Goal: Transaction & Acquisition: Download file/media

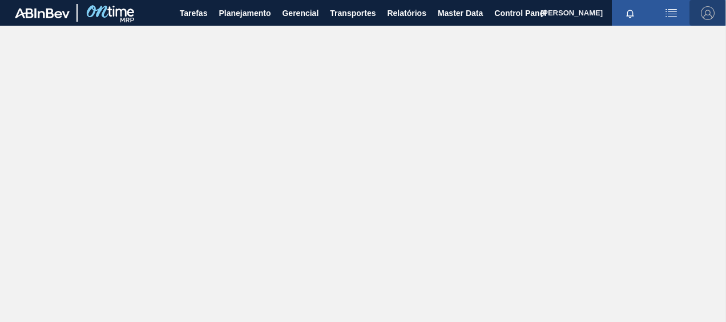
click at [706, 13] on img "button" at bounding box center [708, 13] width 14 height 14
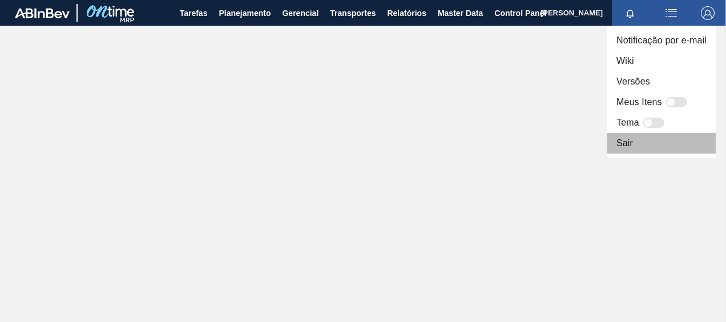
click at [662, 138] on li "Sair" at bounding box center [662, 143] width 109 height 21
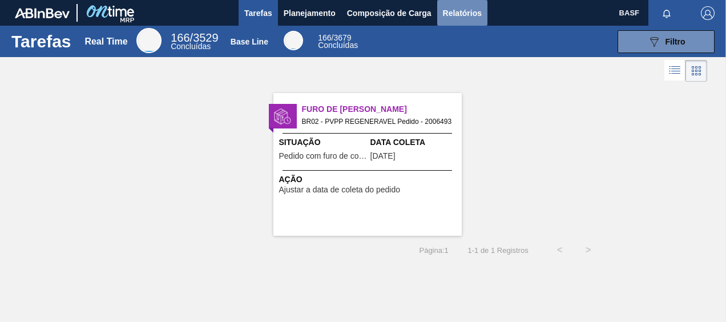
click at [466, 17] on span "Relatórios" at bounding box center [462, 13] width 39 height 14
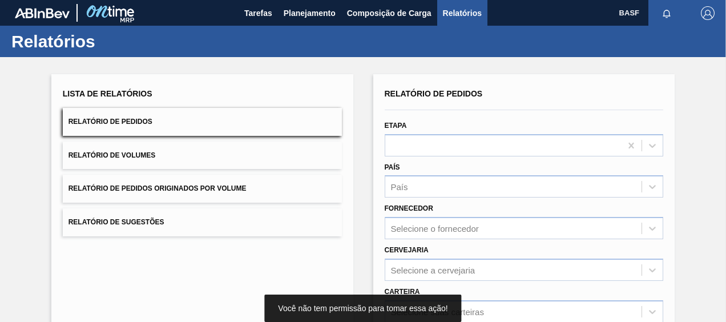
click at [226, 163] on button "Relatório de Volumes" at bounding box center [202, 156] width 279 height 28
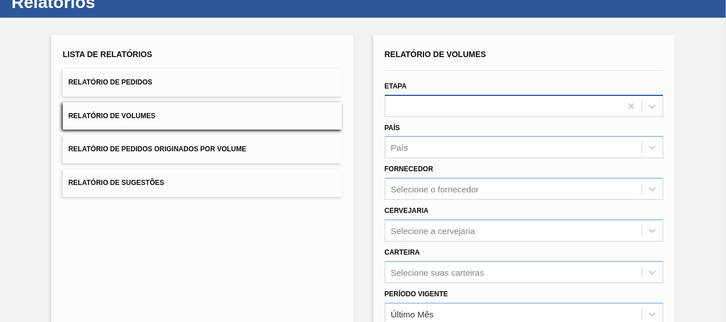
scroll to position [40, 0]
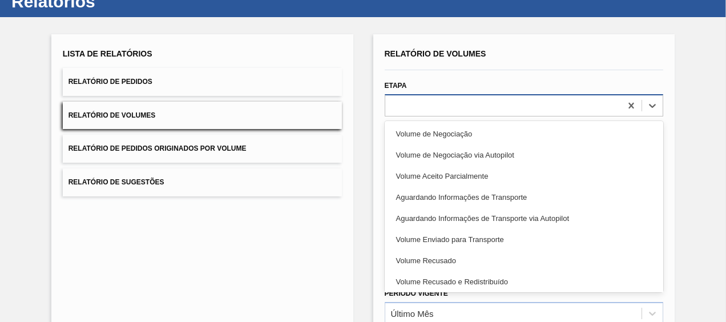
click at [444, 107] on div at bounding box center [504, 105] width 236 height 17
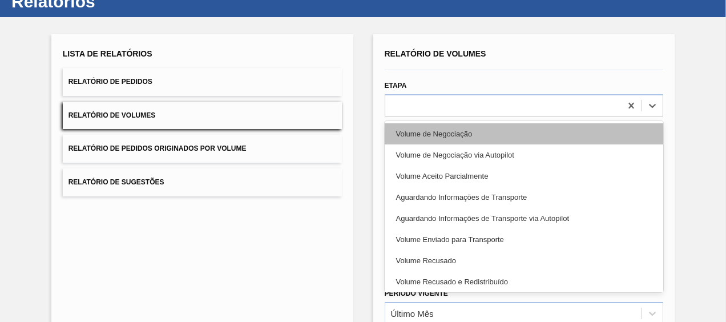
click at [450, 136] on div "Volume de Negociação" at bounding box center [524, 133] width 279 height 21
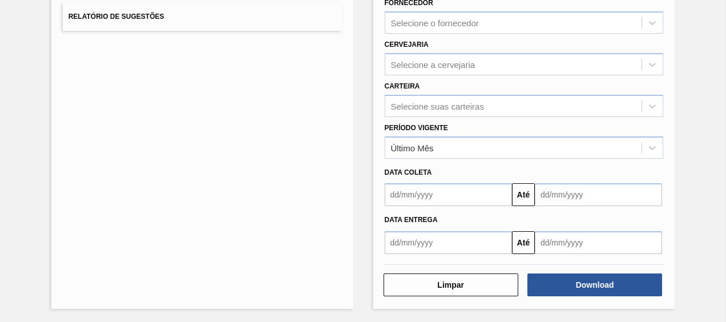
scroll to position [206, 0]
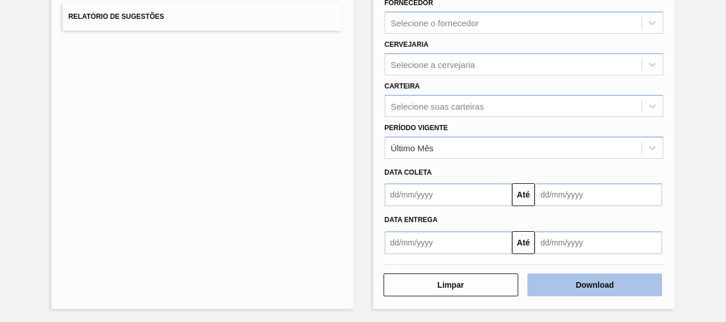
click at [605, 286] on button "Download" at bounding box center [595, 285] width 135 height 23
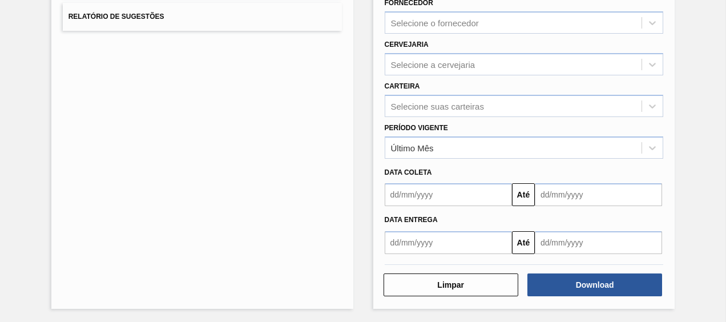
scroll to position [0, 0]
